Goal: Contribute content: Add original content to the website for others to see

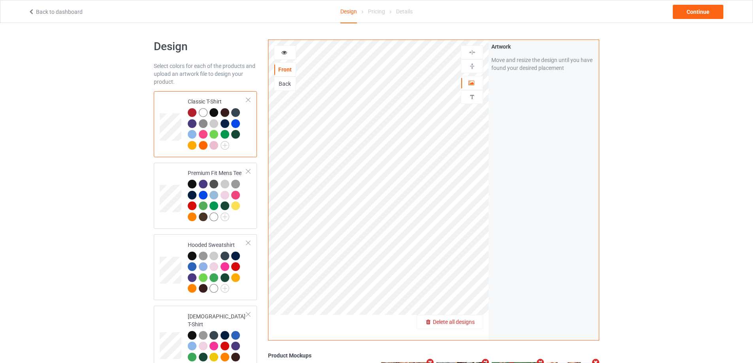
click at [472, 325] on span "Delete all designs" at bounding box center [454, 322] width 42 height 6
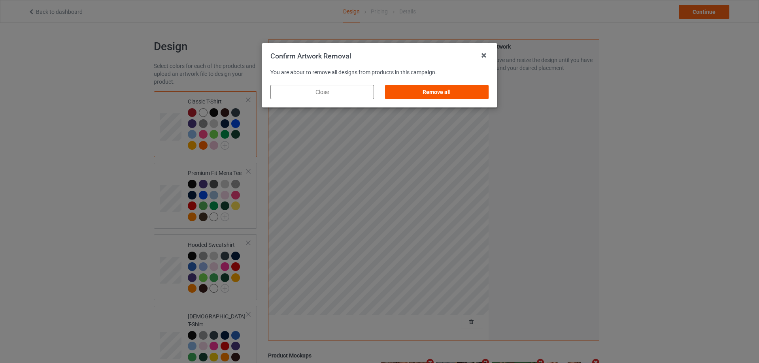
click at [457, 91] on div "Remove all" at bounding box center [437, 92] width 104 height 14
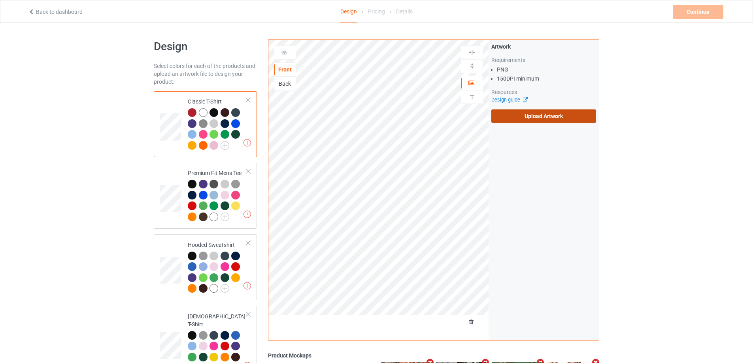
click at [556, 116] on label "Upload Artwork" at bounding box center [543, 115] width 105 height 13
click at [0, 0] on input "Upload Artwork" at bounding box center [0, 0] width 0 height 0
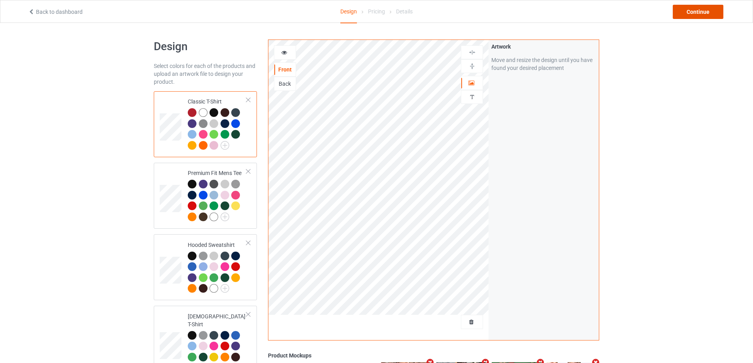
click at [691, 13] on div "Continue" at bounding box center [698, 12] width 51 height 14
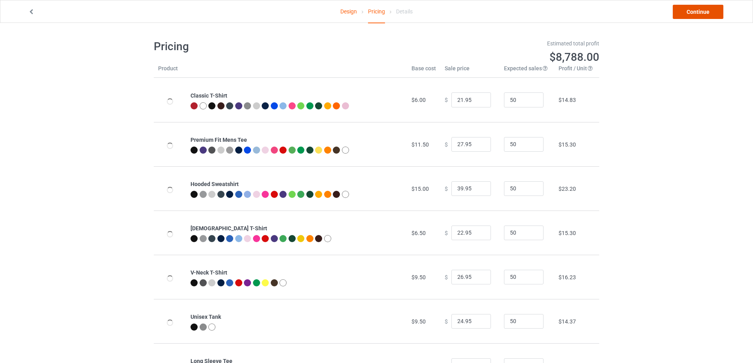
click at [691, 13] on link "Continue" at bounding box center [698, 12] width 51 height 14
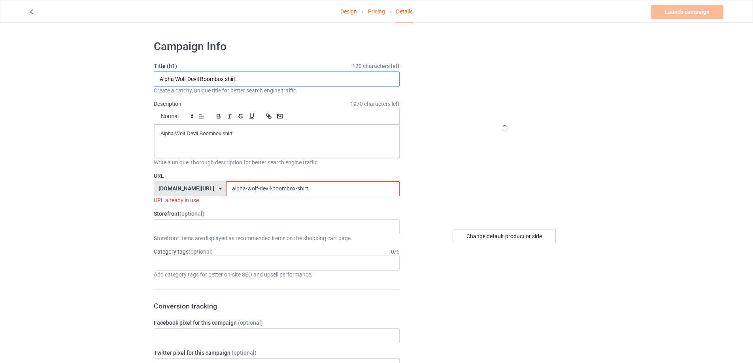
paste input "Dropout Tv No Problem S"
drag, startPoint x: 248, startPoint y: 79, endPoint x: 121, endPoint y: 92, distance: 127.6
type input "Dropout Tv No Problem Shirt"
drag, startPoint x: 247, startPoint y: 141, endPoint x: 82, endPoint y: 134, distance: 164.5
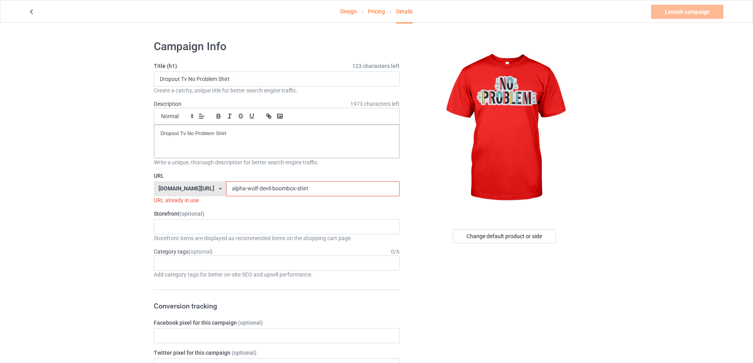
drag, startPoint x: 304, startPoint y: 191, endPoint x: 108, endPoint y: 177, distance: 196.5
paste input "dropout-tv-no-problem"
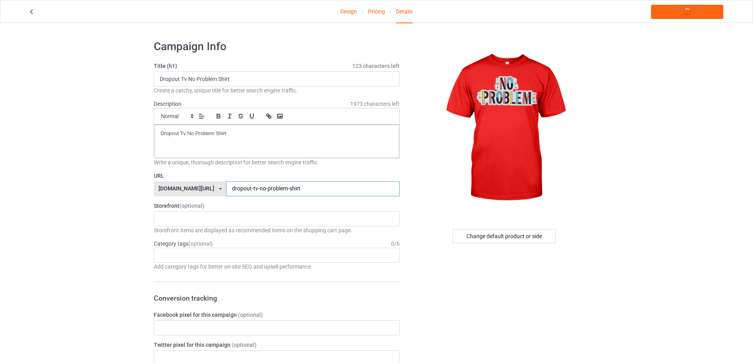
type input "dropout-tv-no-problem-shirt"
drag, startPoint x: 251, startPoint y: 139, endPoint x: 179, endPoint y: 117, distance: 74.6
copy p "Dropout Tv No Problem Shirt"
click at [699, 8] on link "Launch campaign" at bounding box center [687, 12] width 72 height 14
